Goal: Contribute content: Contribute content

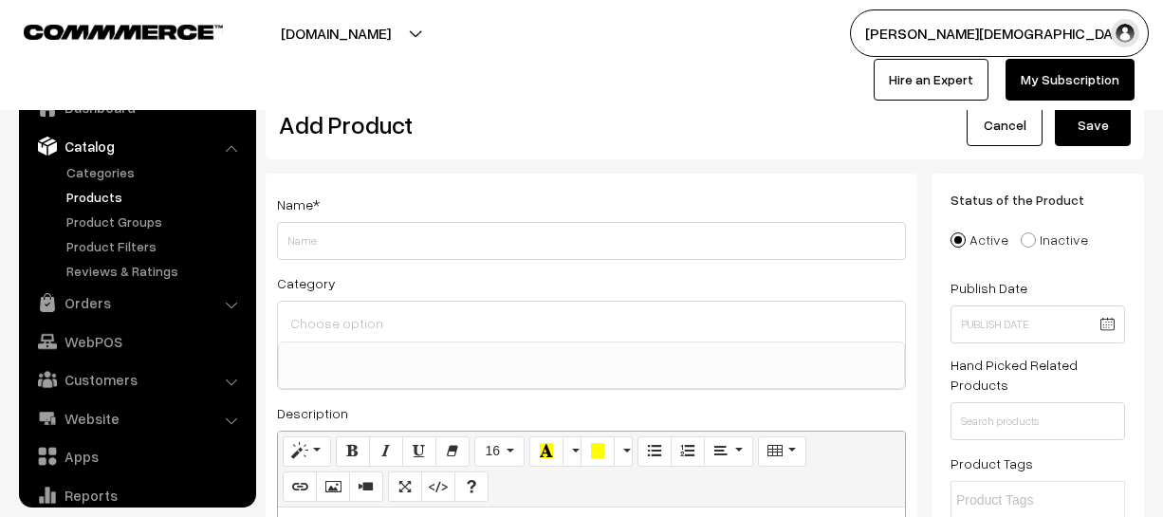
select select
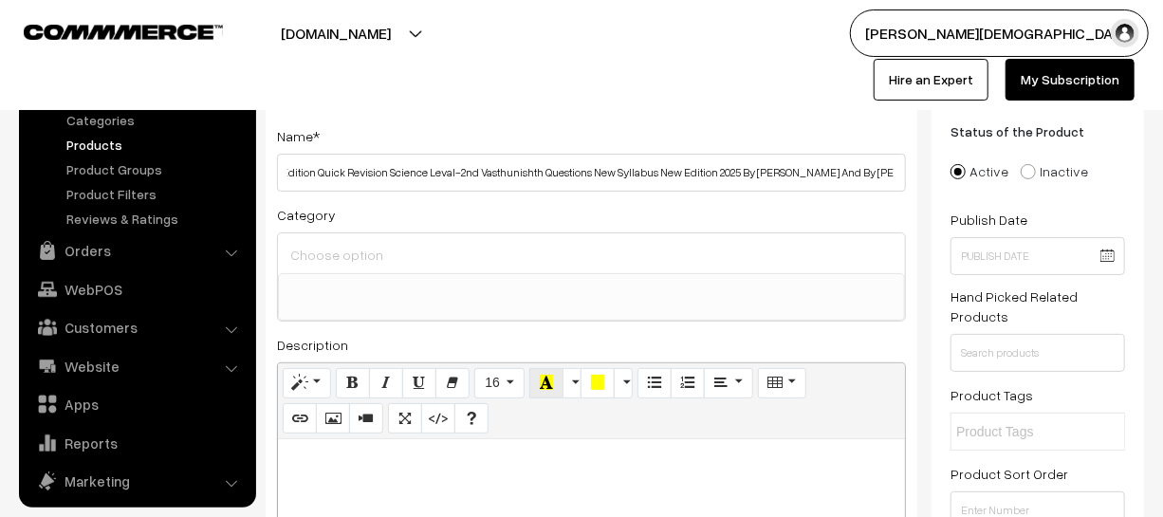
scroll to position [172, 0]
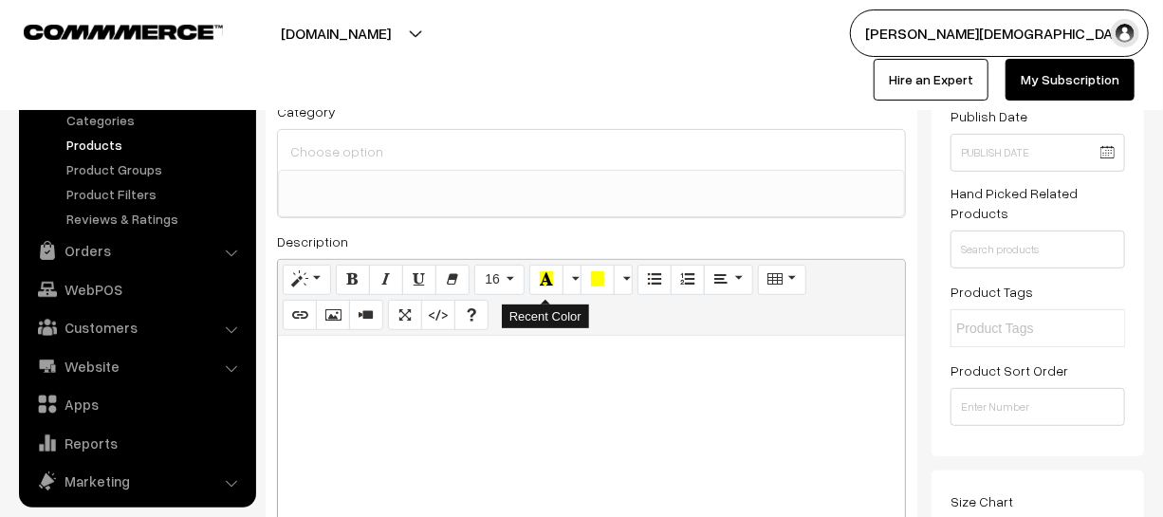
type input "Competition Herald Publication RSSB 3rd Grade Teacher Main Exam 2025 4th Editio…"
click at [534, 352] on p at bounding box center [591, 356] width 608 height 23
paste div
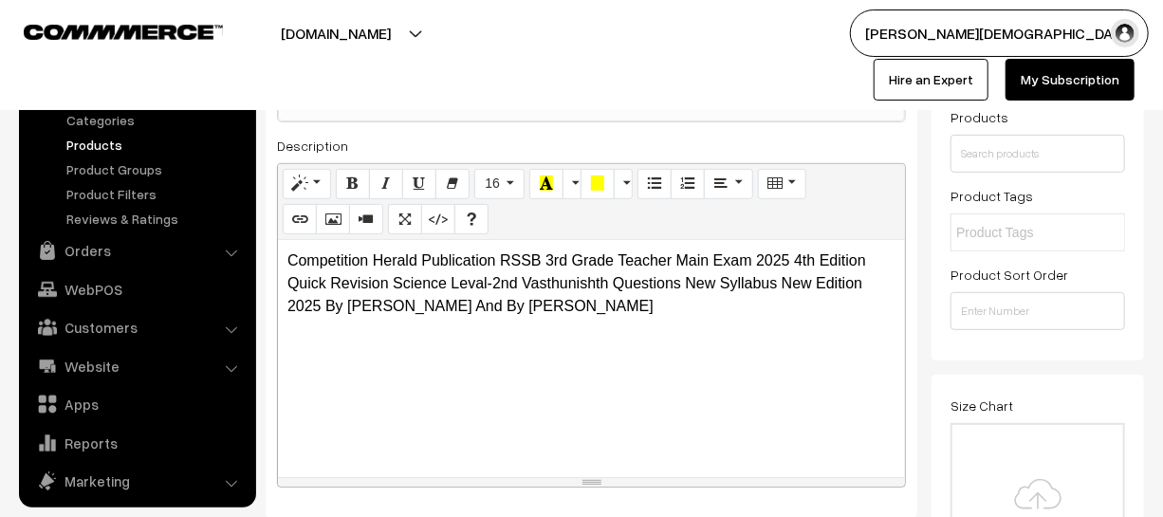
scroll to position [517, 0]
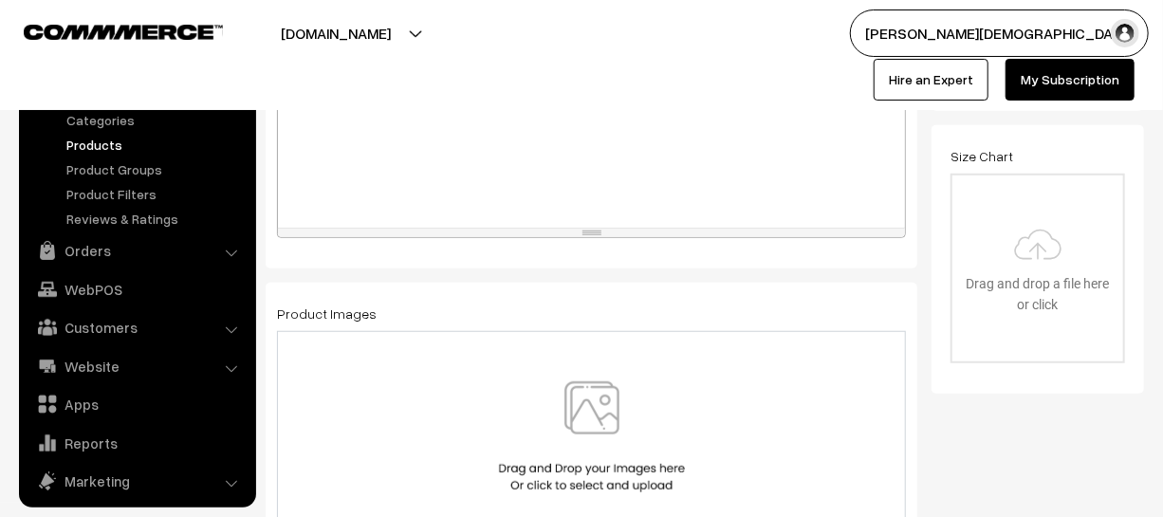
click at [569, 430] on img at bounding box center [591, 436] width 195 height 111
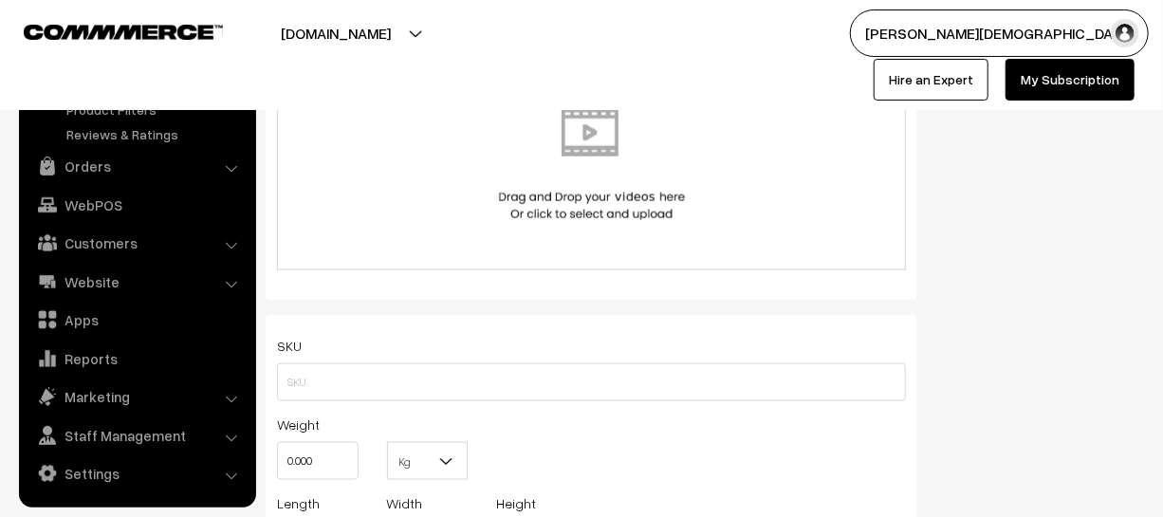
scroll to position [1034, 0]
click at [347, 445] on input "0.000" at bounding box center [318, 461] width 82 height 38
type input "0"
type input "1"
click at [468, 457] on div "Kg Kg" at bounding box center [428, 452] width 110 height 79
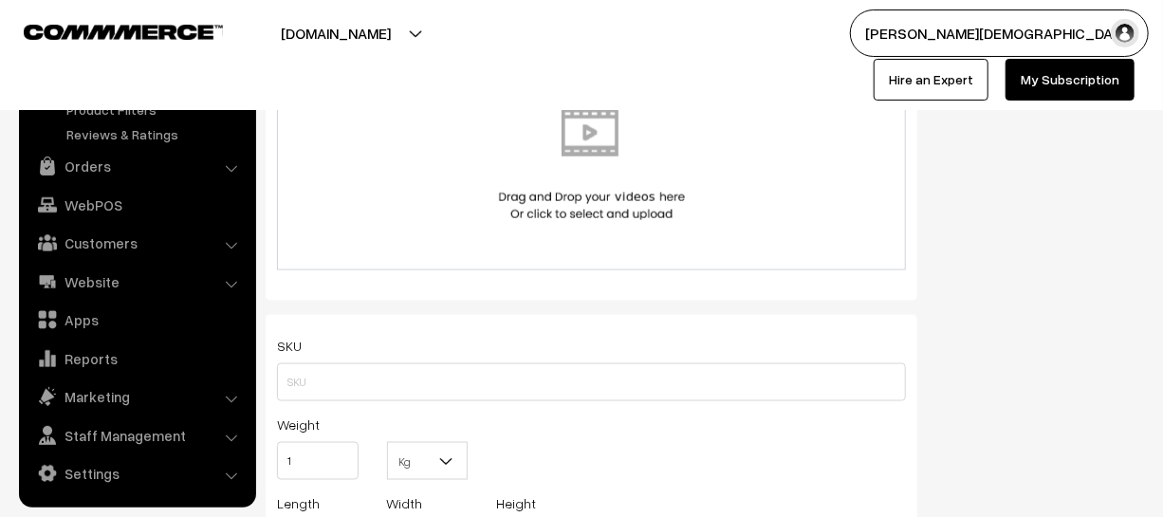
click at [454, 464] on b at bounding box center [445, 461] width 19 height 19
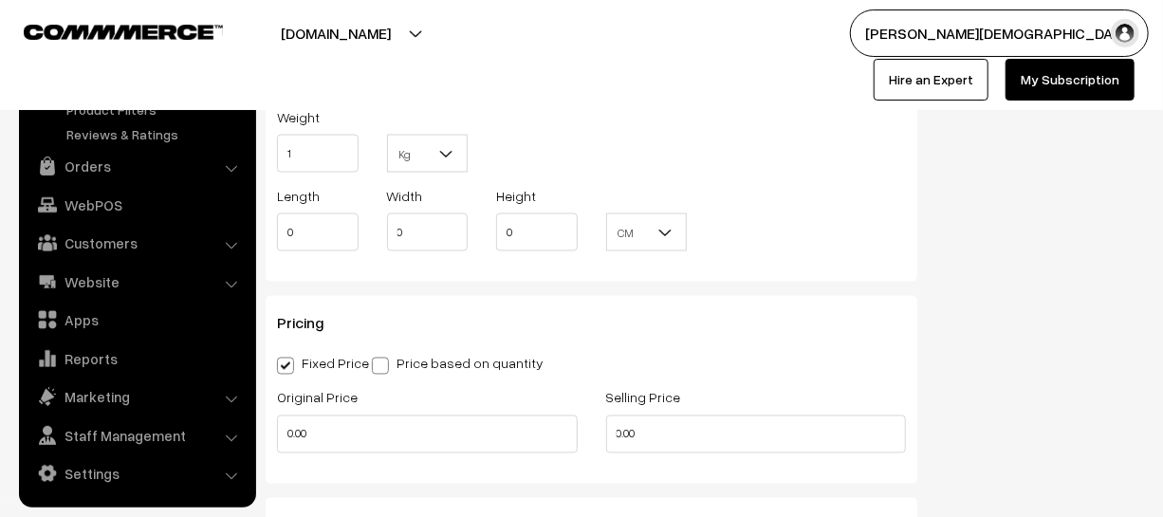
scroll to position [1379, 0]
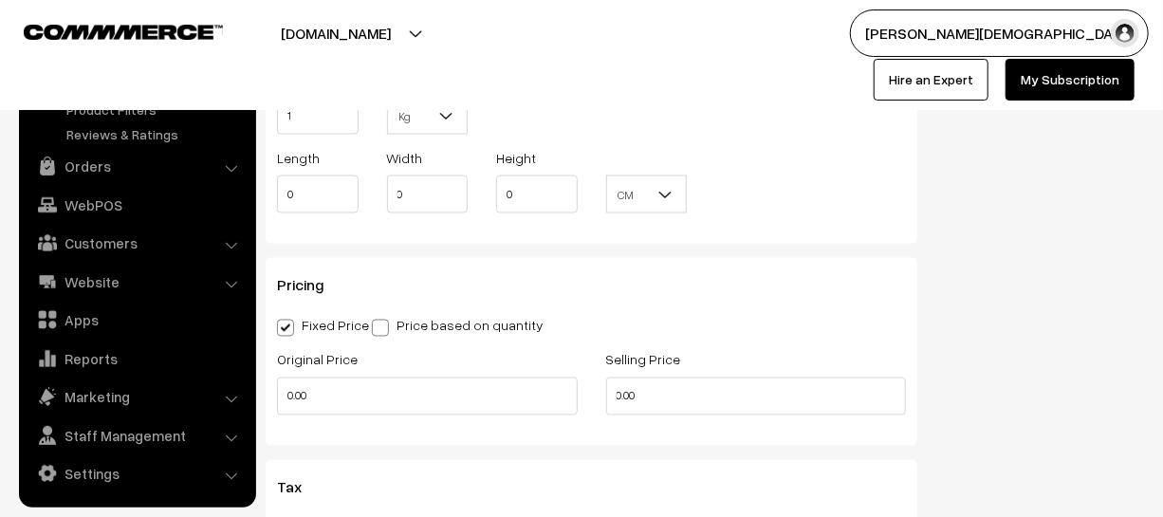
click at [373, 377] on div "Original Price 0.00" at bounding box center [427, 381] width 301 height 67
click at [369, 396] on input "0.00" at bounding box center [427, 397] width 301 height 38
type input "0"
type input "340"
click at [647, 414] on input "0.00" at bounding box center [756, 397] width 301 height 38
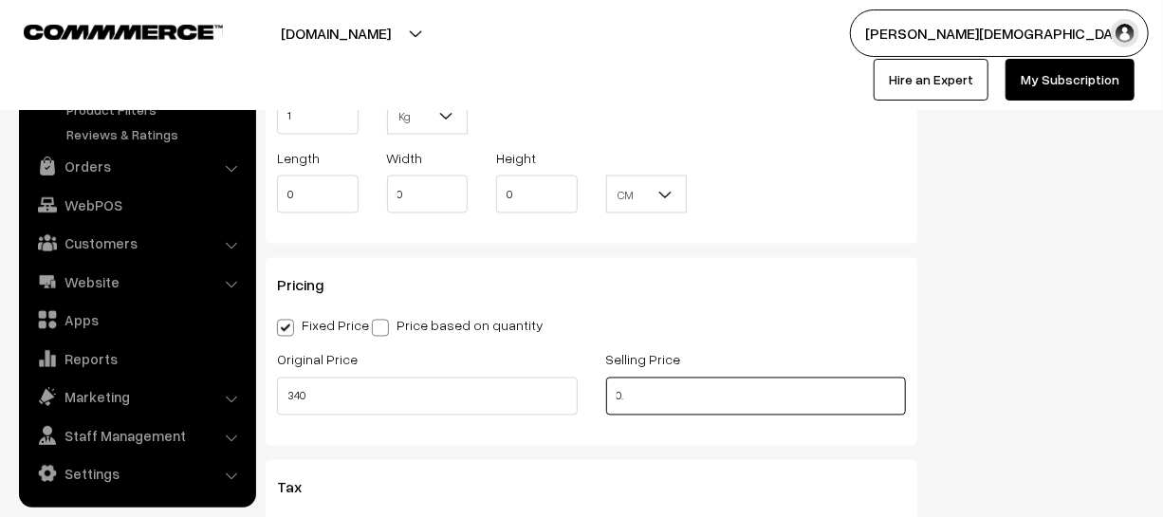
type input "0"
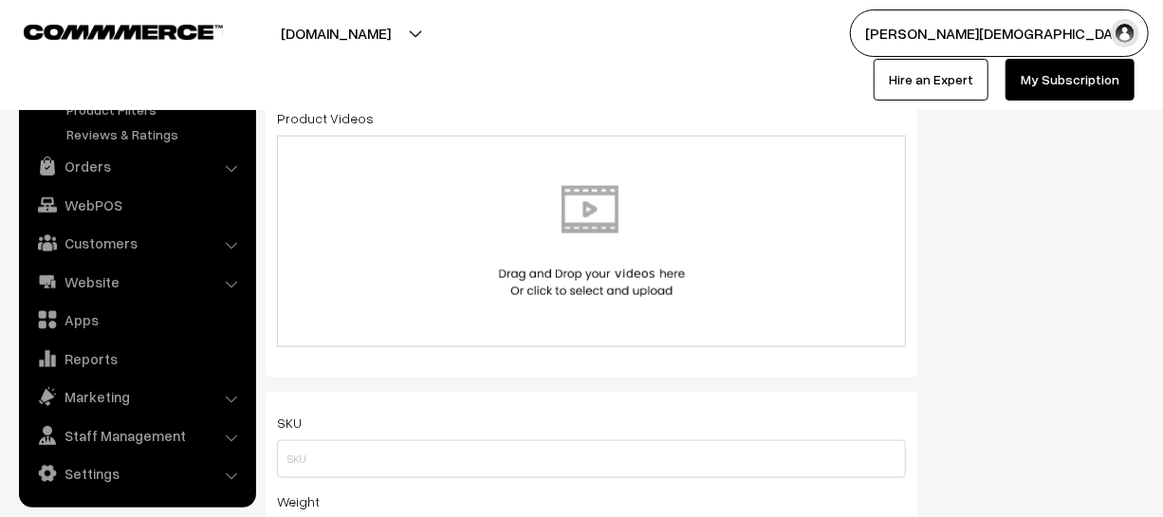
scroll to position [949, 0]
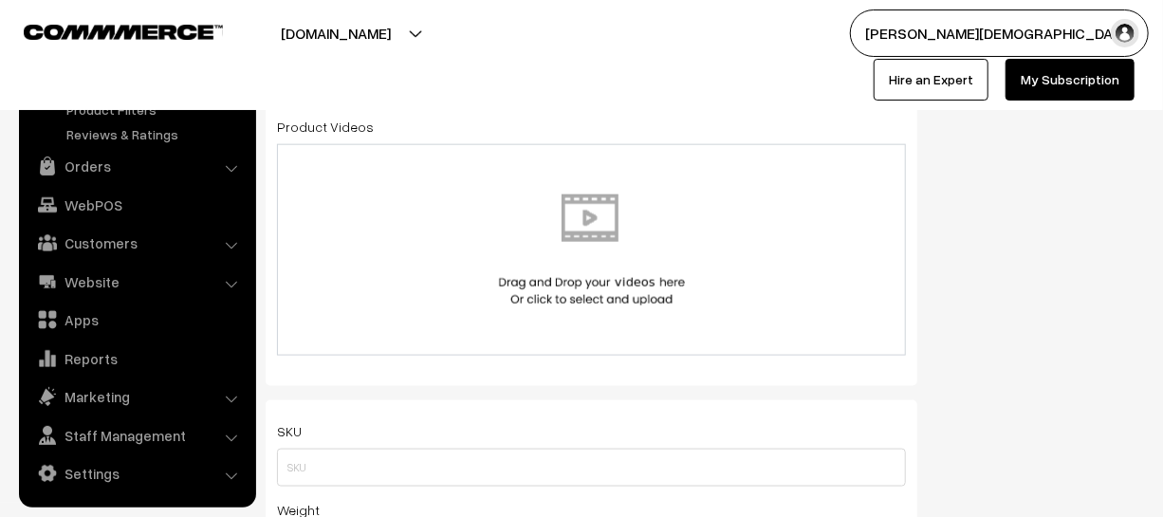
type input "199"
